Goal: Find specific page/section: Find specific page/section

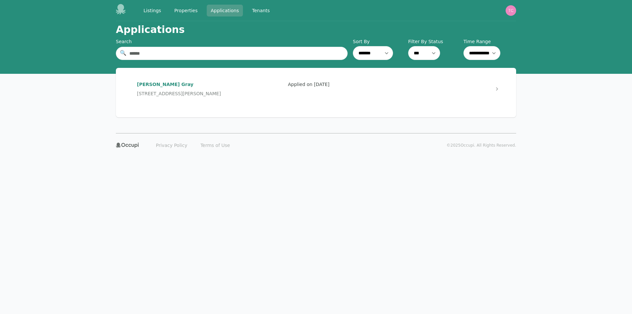
click at [226, 12] on link "Applications" at bounding box center [225, 11] width 36 height 12
drag, startPoint x: 143, startPoint y: 51, endPoint x: 114, endPoint y: 53, distance: 29.4
click at [114, 53] on div "**********" at bounding box center [316, 77] width 422 height 112
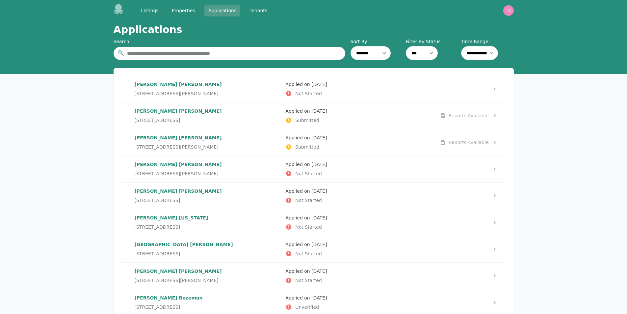
click at [219, 13] on link "Applications" at bounding box center [223, 11] width 36 height 12
click at [220, 10] on link "Applications" at bounding box center [223, 11] width 36 height 12
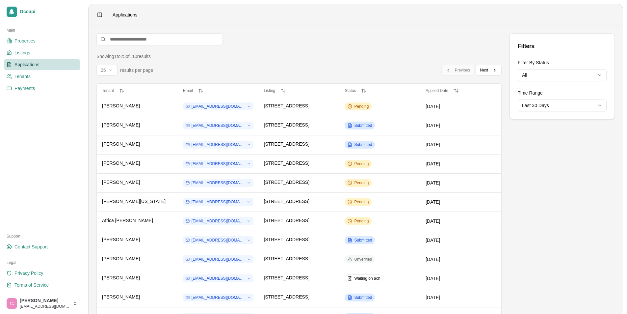
click at [29, 64] on span "Applications" at bounding box center [26, 64] width 25 height 7
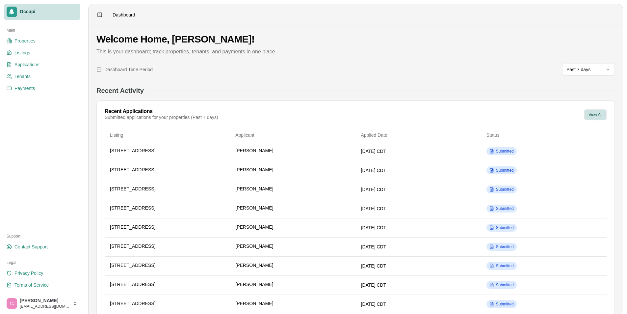
click at [599, 115] on button "View All" at bounding box center [596, 114] width 22 height 11
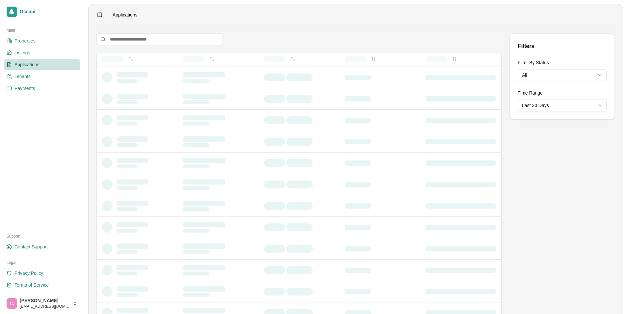
click at [601, 105] on html "Occupi Main Properties Listings Applications Tenants Payments Support Contact S…" at bounding box center [313, 157] width 627 height 314
